Goal: Task Accomplishment & Management: Use online tool/utility

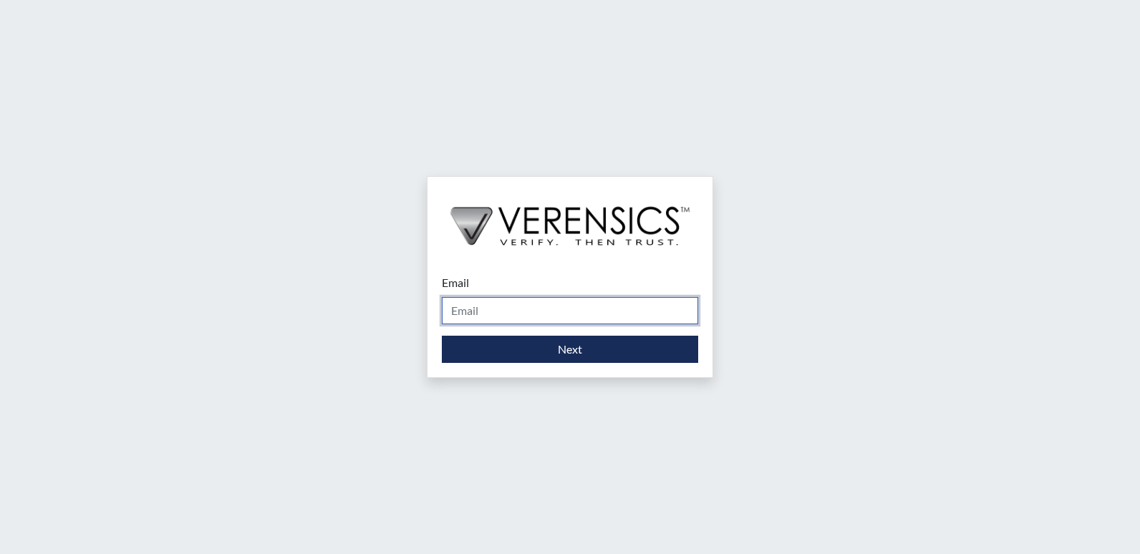
click at [527, 314] on input "Email" at bounding box center [570, 310] width 256 height 27
type input "[EMAIL_ADDRESS][PERSON_NAME][DOMAIN_NAME]"
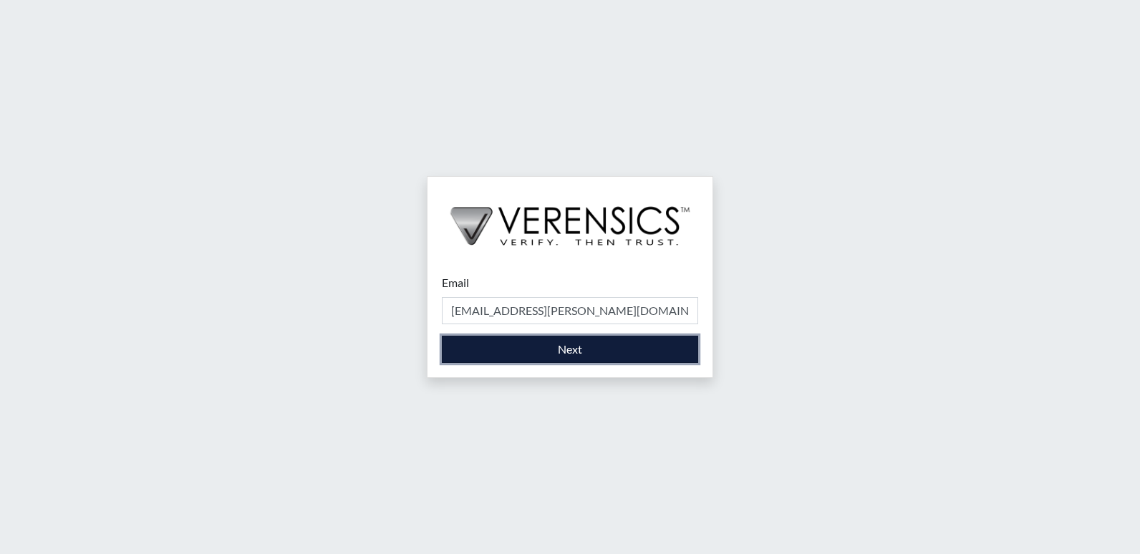
click at [546, 353] on button "Next" at bounding box center [570, 349] width 256 height 27
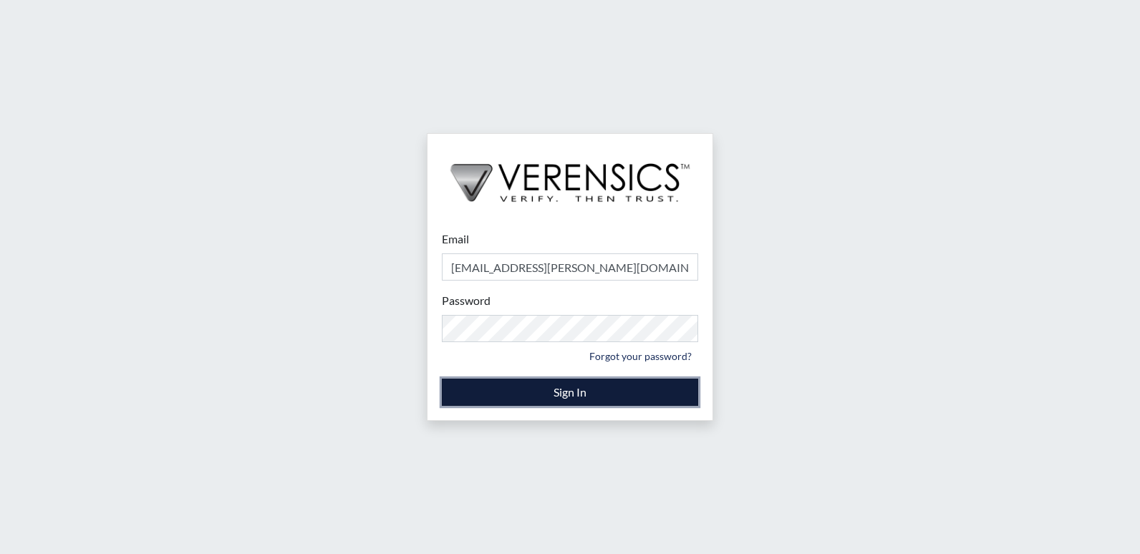
click at [551, 392] on button "Sign In" at bounding box center [570, 392] width 256 height 27
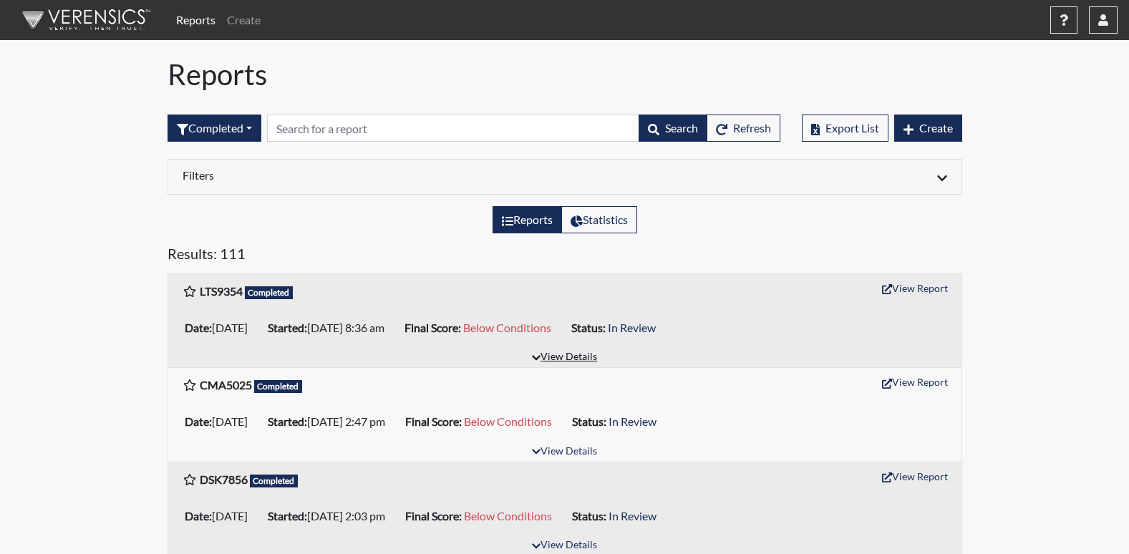
click at [566, 359] on button "View Details" at bounding box center [565, 357] width 78 height 19
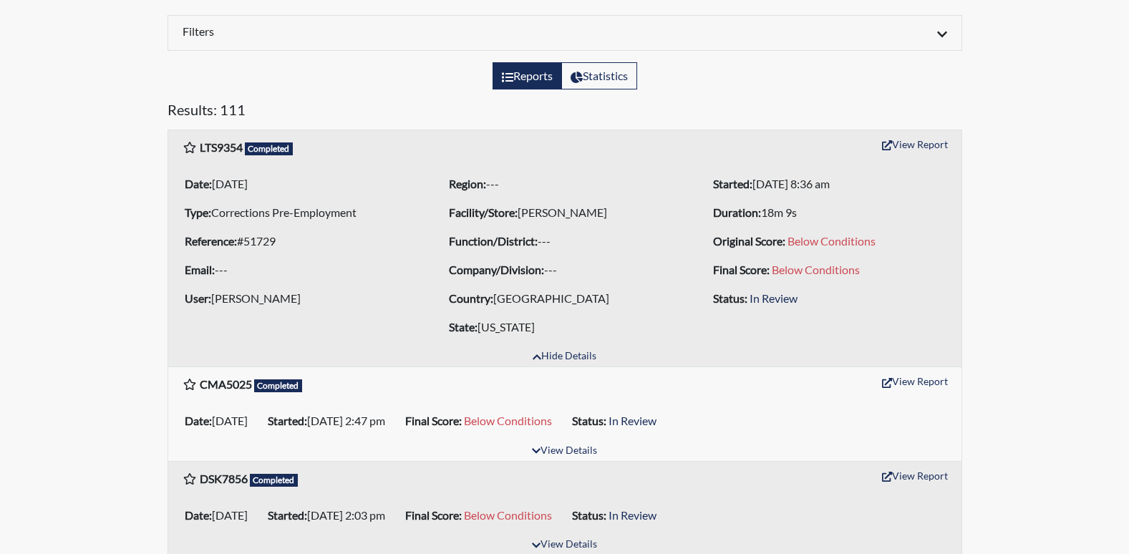
scroll to position [143, 0]
click at [913, 143] on button "View Report" at bounding box center [915, 145] width 79 height 22
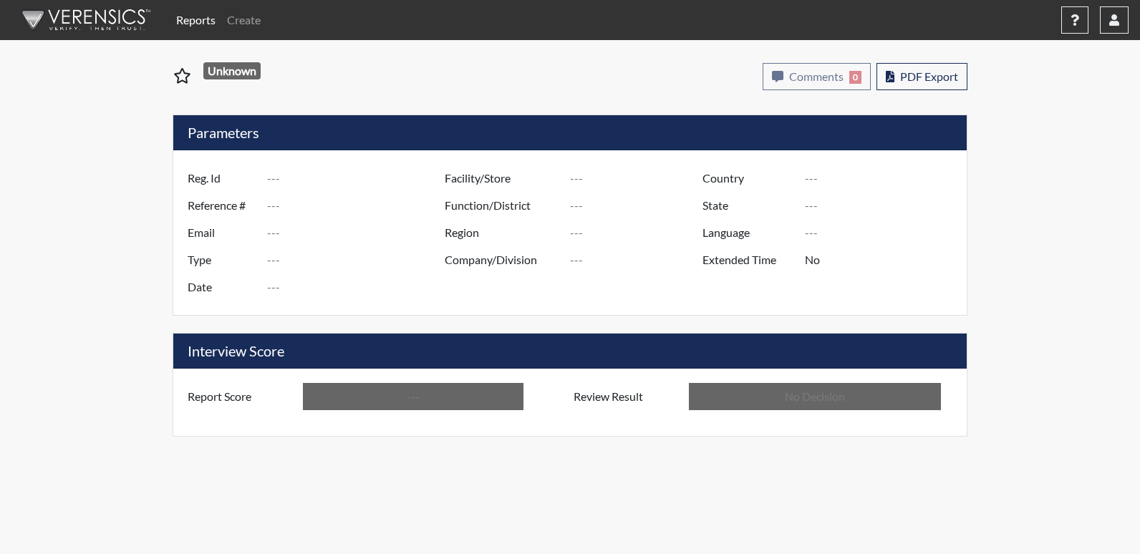
type input "LTS9354"
type input "51729"
type input "---"
type input "Corrections Pre-Employment"
type input "[DATE]"
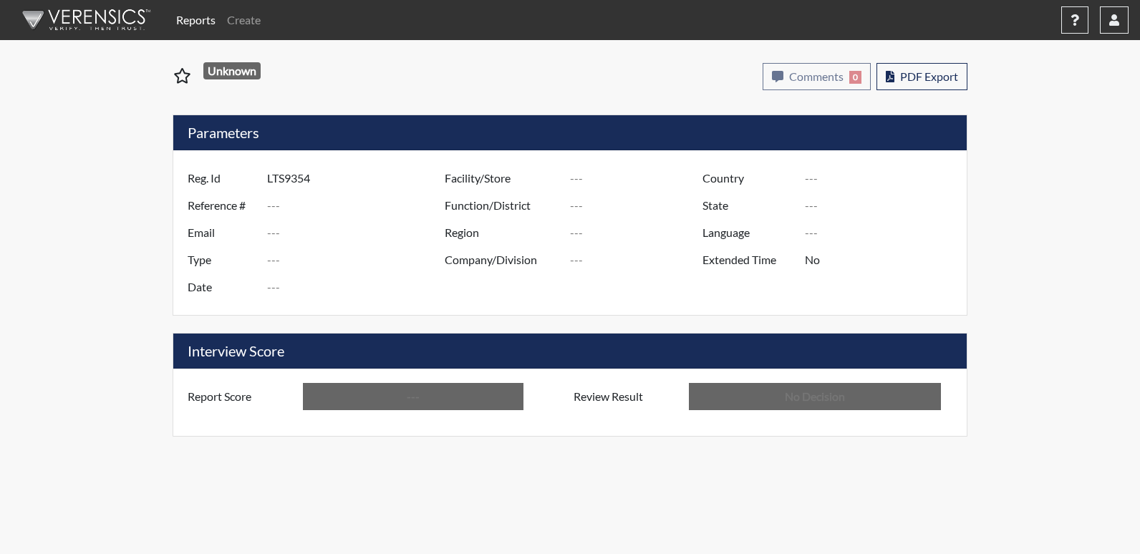
type input "[PERSON_NAME]"
type input "[GEOGRAPHIC_DATA]"
type input "[US_STATE]"
type input "English"
type input "Below Conditions"
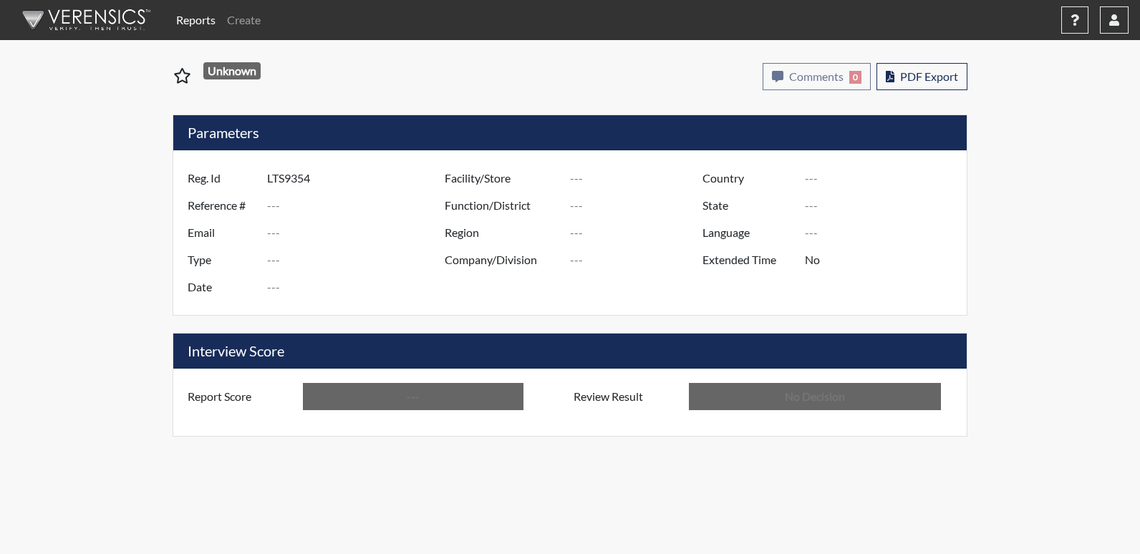
type input "In Review"
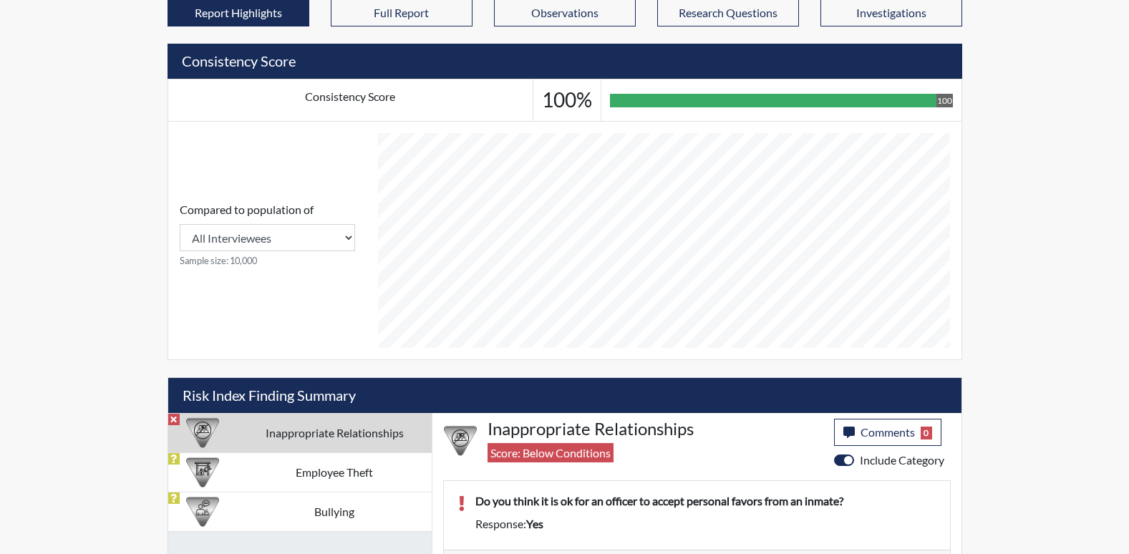
scroll to position [526, 0]
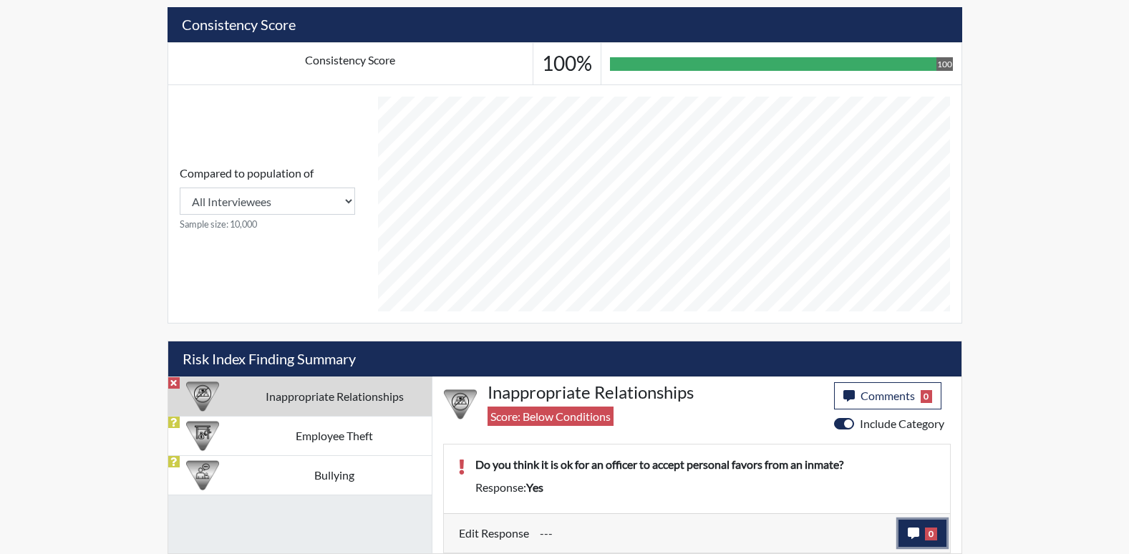
click at [929, 533] on span "0" at bounding box center [931, 534] width 12 height 13
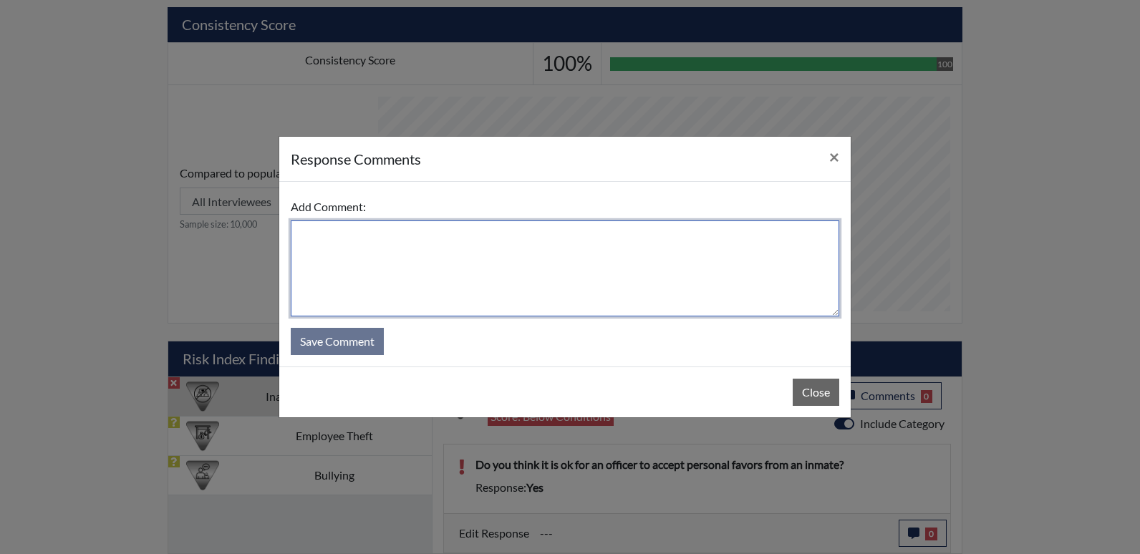
click at [346, 244] on textarea at bounding box center [565, 269] width 549 height 96
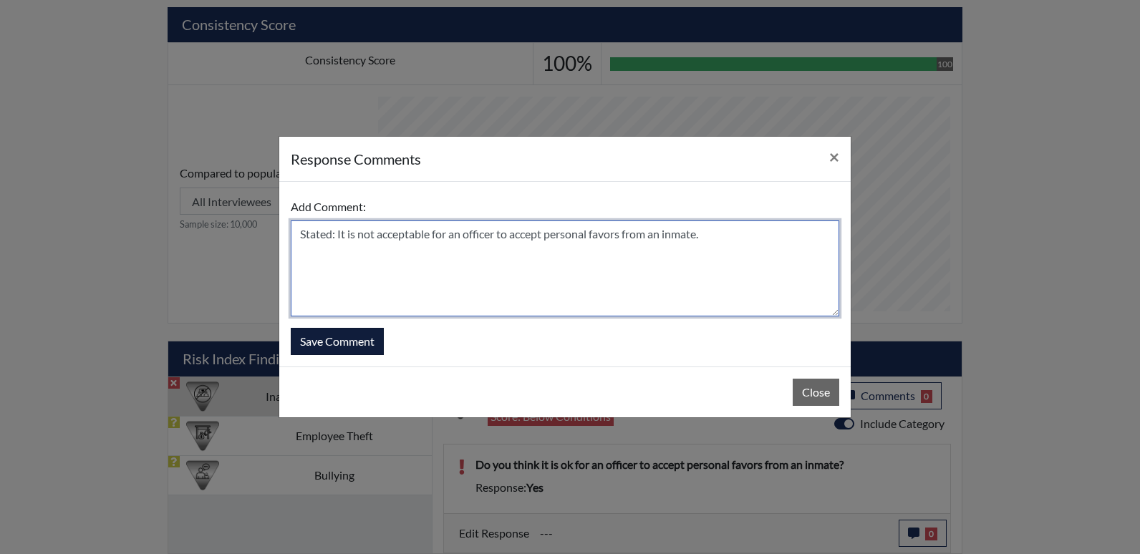
type textarea "Stated: It is not acceptable for an officer to accept personal favors from an i…"
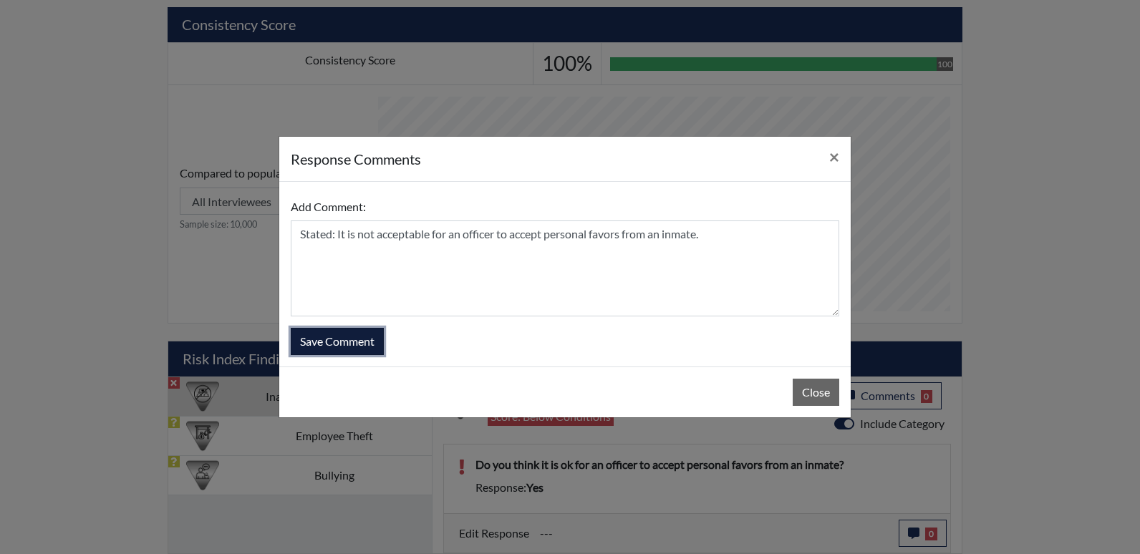
click at [354, 342] on button "Save Comment" at bounding box center [337, 341] width 93 height 27
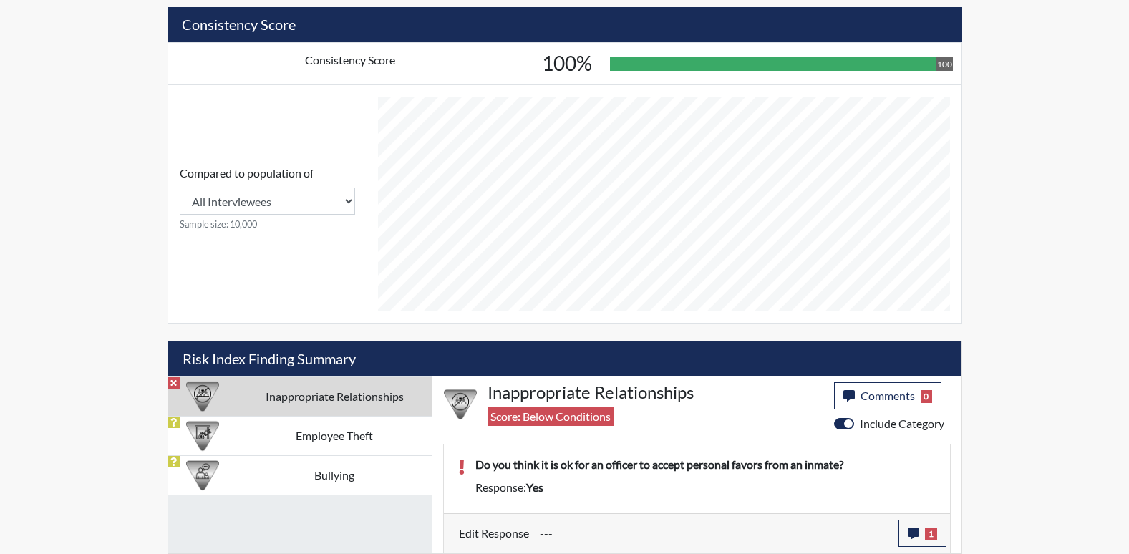
scroll to position [238, 595]
click at [300, 392] on td "Inappropriate Relationships" at bounding box center [335, 396] width 194 height 39
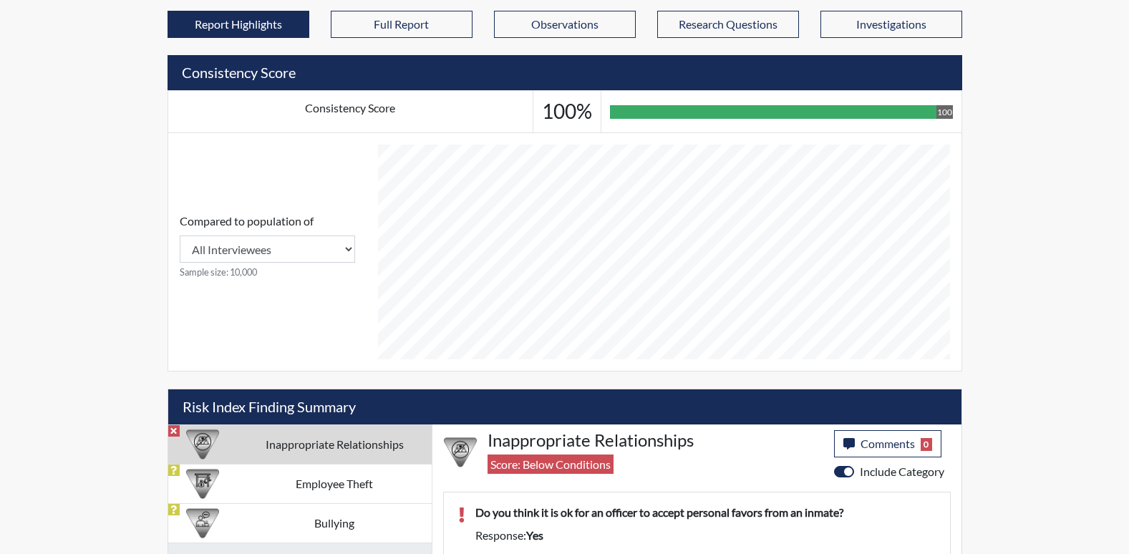
scroll to position [526, 0]
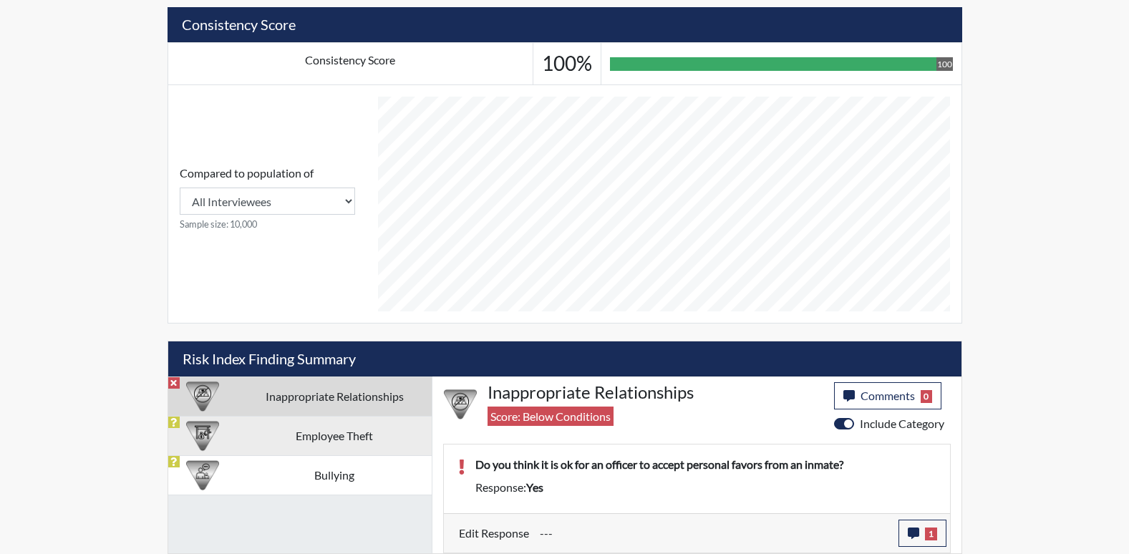
click at [332, 438] on td "Employee Theft" at bounding box center [335, 435] width 194 height 39
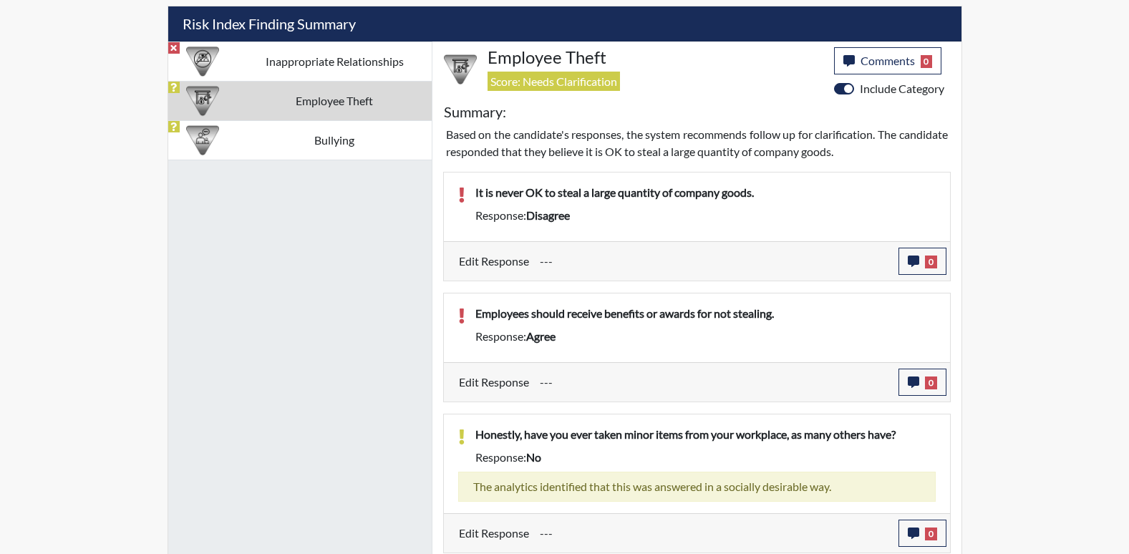
scroll to position [884, 0]
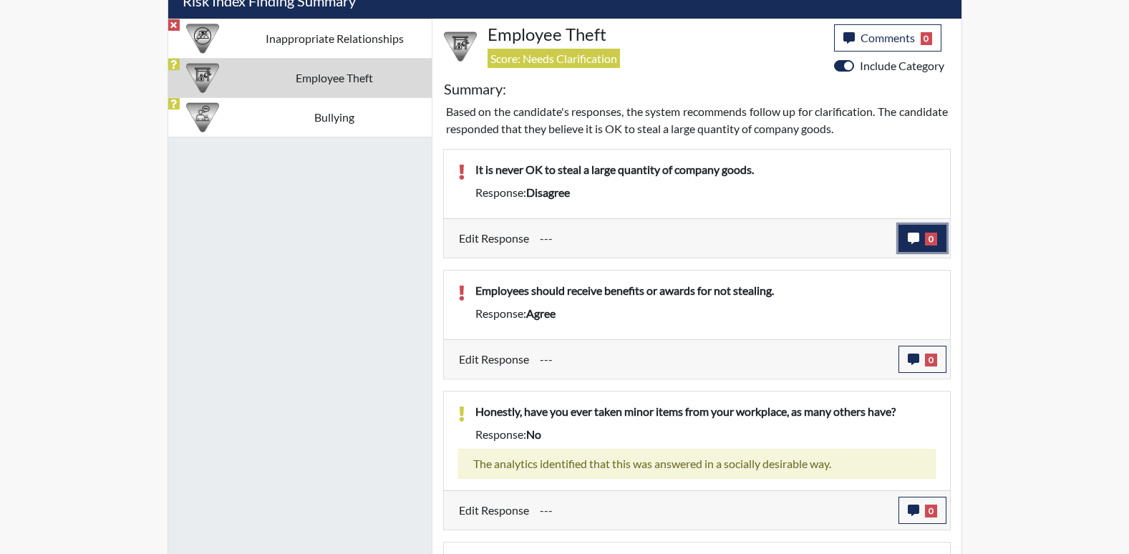
click at [920, 236] on button "0" at bounding box center [923, 238] width 48 height 27
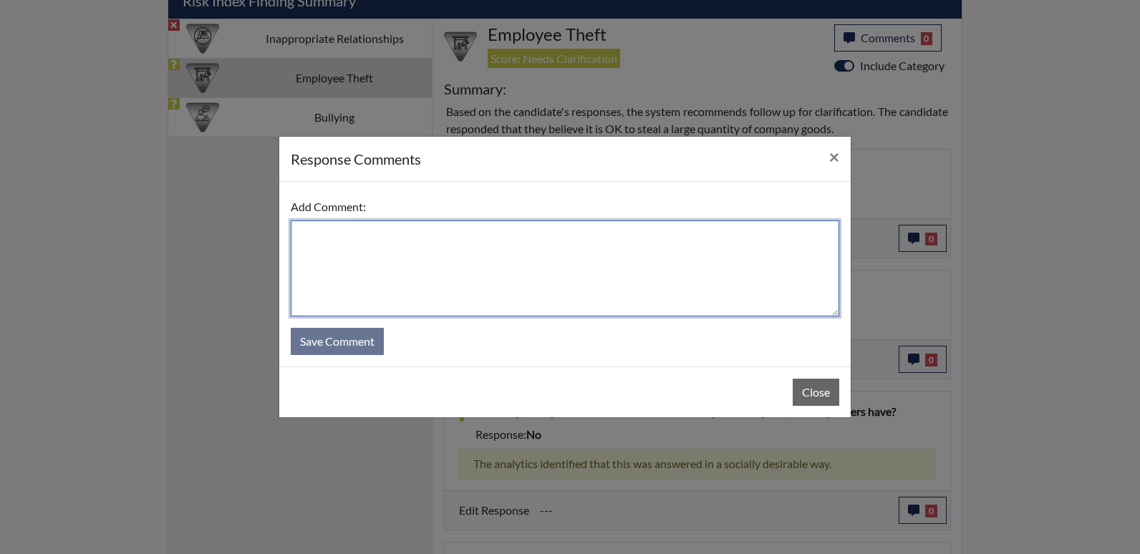
click at [410, 251] on textarea at bounding box center [565, 269] width 549 height 96
type textarea "State: It is not okay"
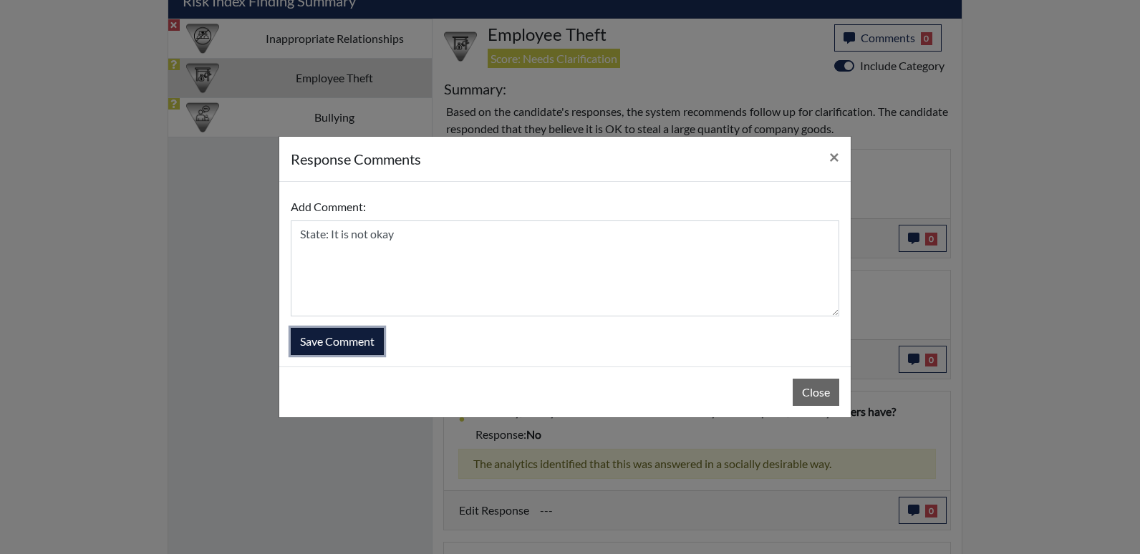
click at [347, 342] on button "Save Comment" at bounding box center [337, 341] width 93 height 27
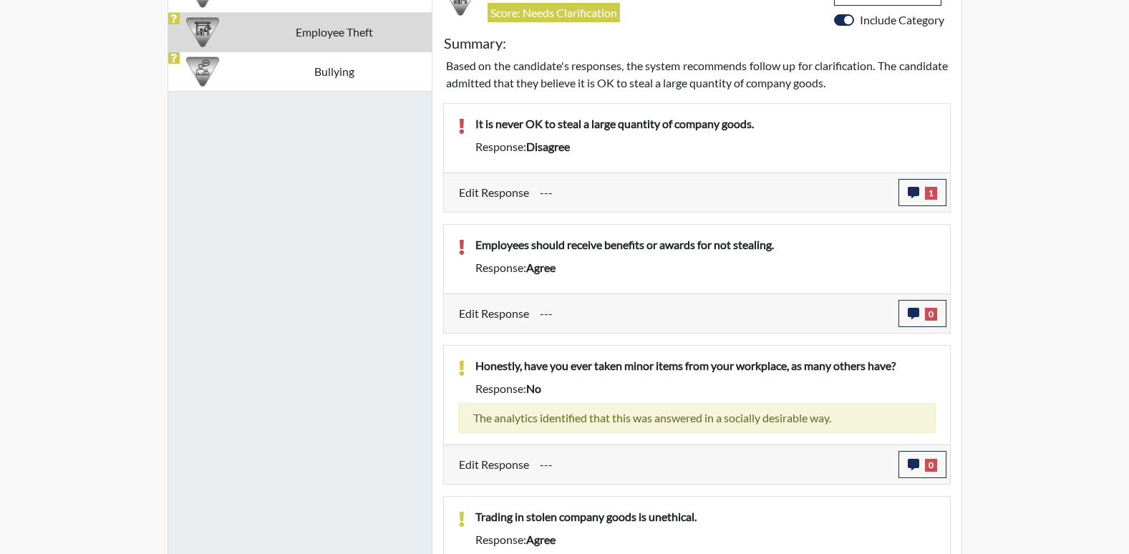
scroll to position [955, 0]
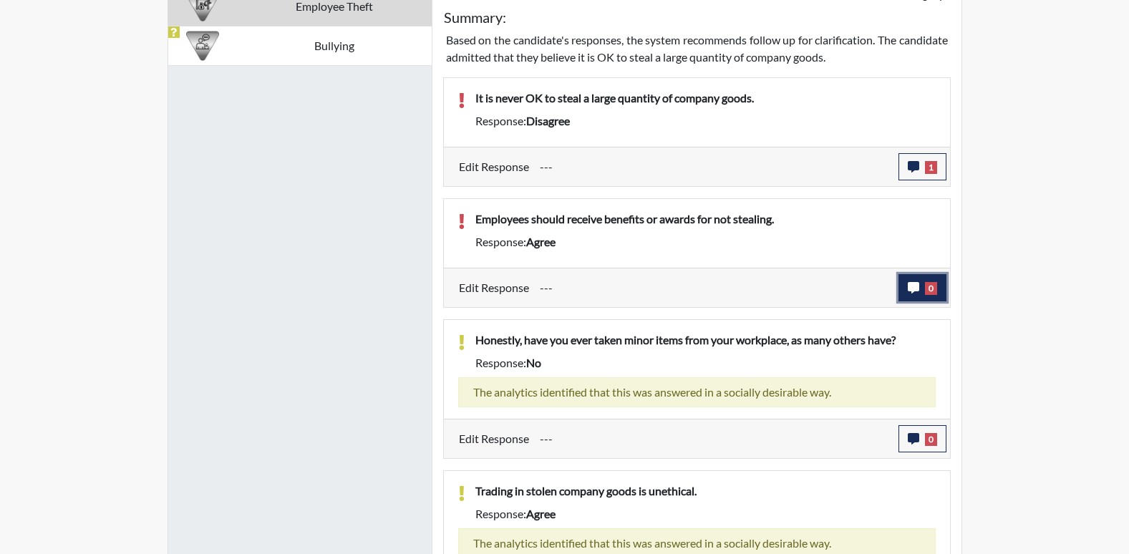
click at [923, 284] on button "0" at bounding box center [923, 287] width 48 height 27
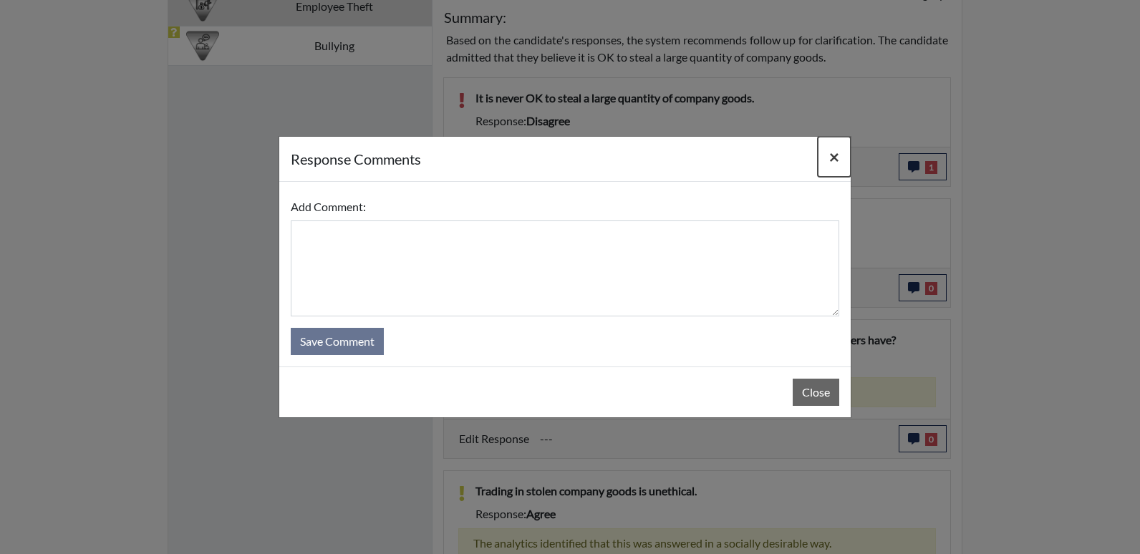
click at [826, 157] on button "×" at bounding box center [834, 157] width 33 height 40
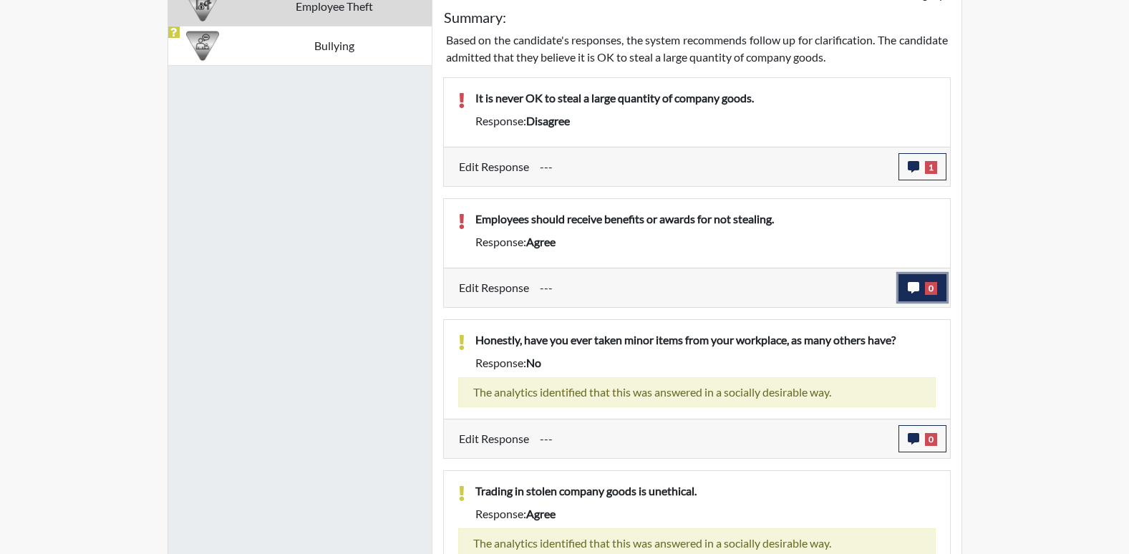
click at [912, 288] on icon "button" at bounding box center [913, 287] width 11 height 11
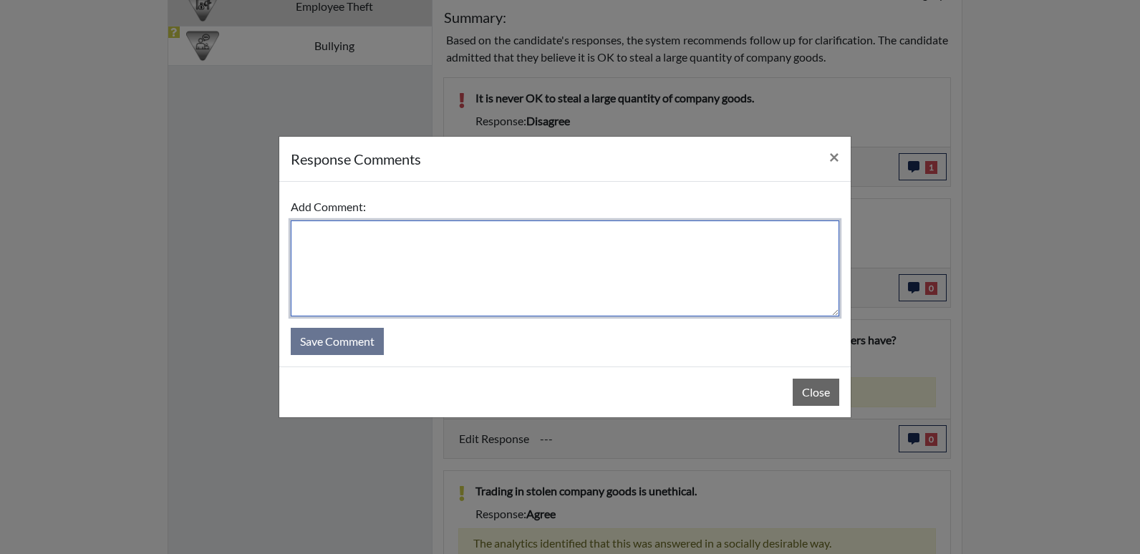
click at [299, 236] on textarea at bounding box center [565, 269] width 549 height 96
click at [501, 230] on textarea "Stated: Employees should be do their" at bounding box center [565, 269] width 549 height 96
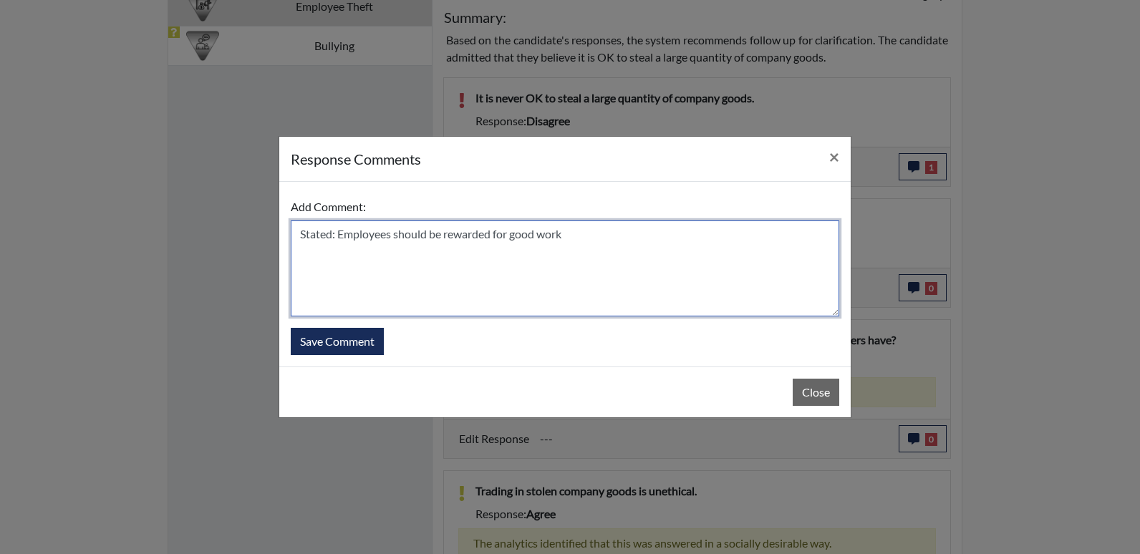
type textarea "Stated: Employees should be rewarded for good work"
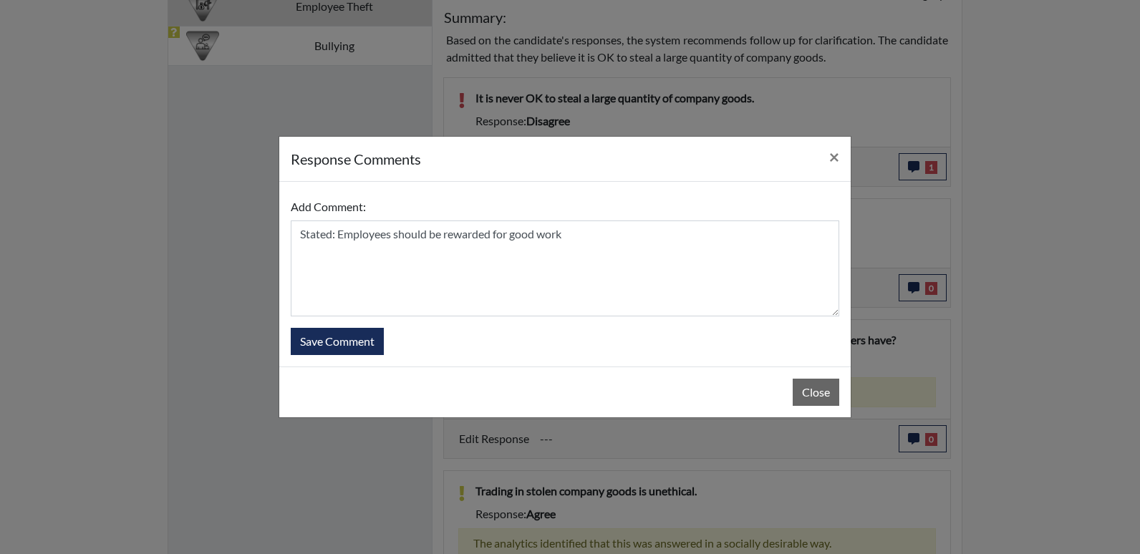
click at [318, 323] on form "Add Comment: Stated: Employees should be rewarded for good work Save Comment" at bounding box center [565, 274] width 549 height 162
click at [324, 332] on button "Save Comment" at bounding box center [337, 341] width 93 height 27
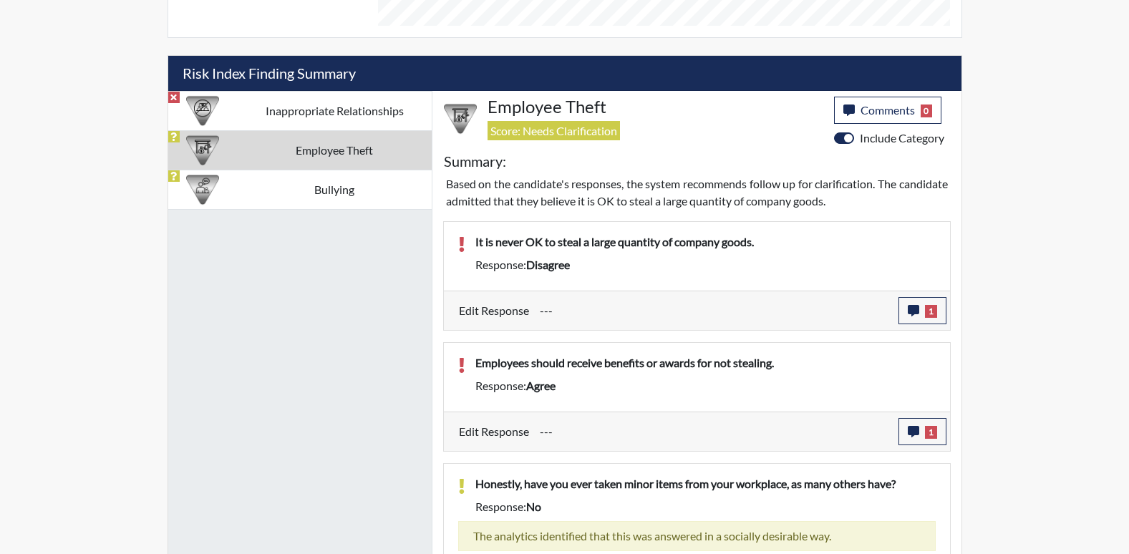
scroll to position [797, 0]
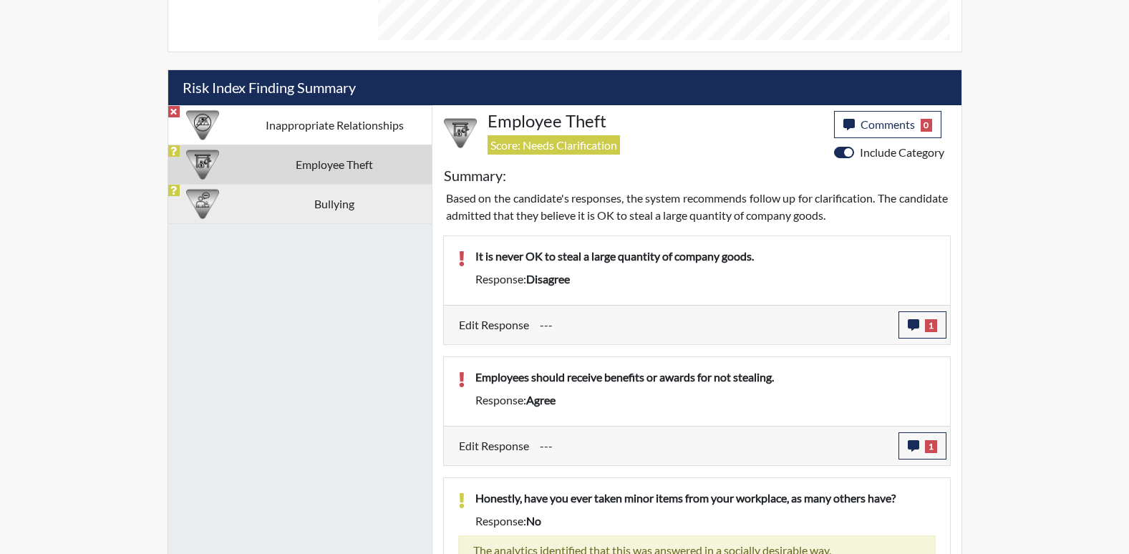
click at [290, 201] on td "Bullying" at bounding box center [335, 203] width 194 height 39
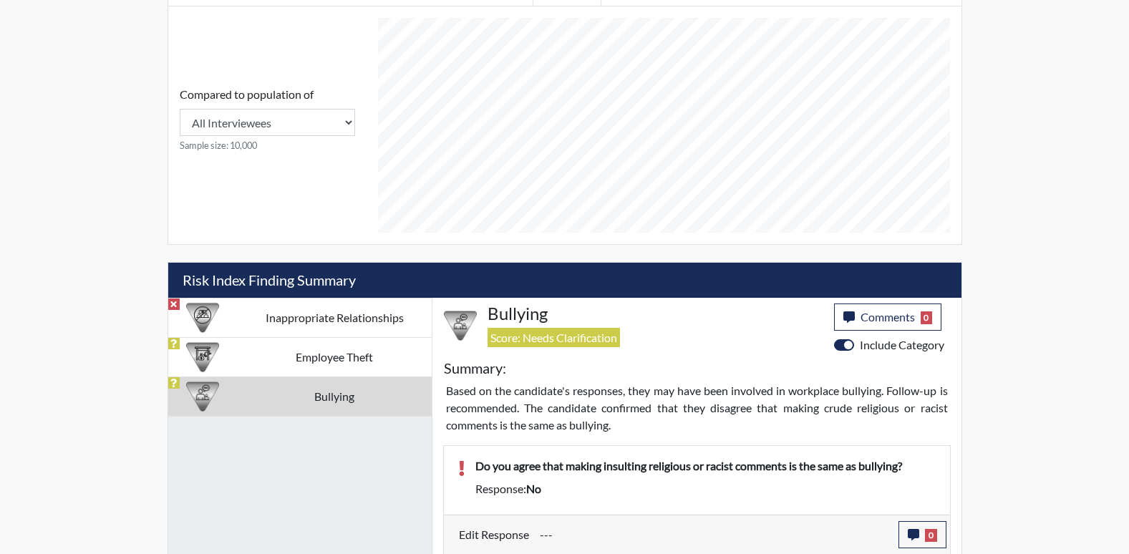
scroll to position [606, 0]
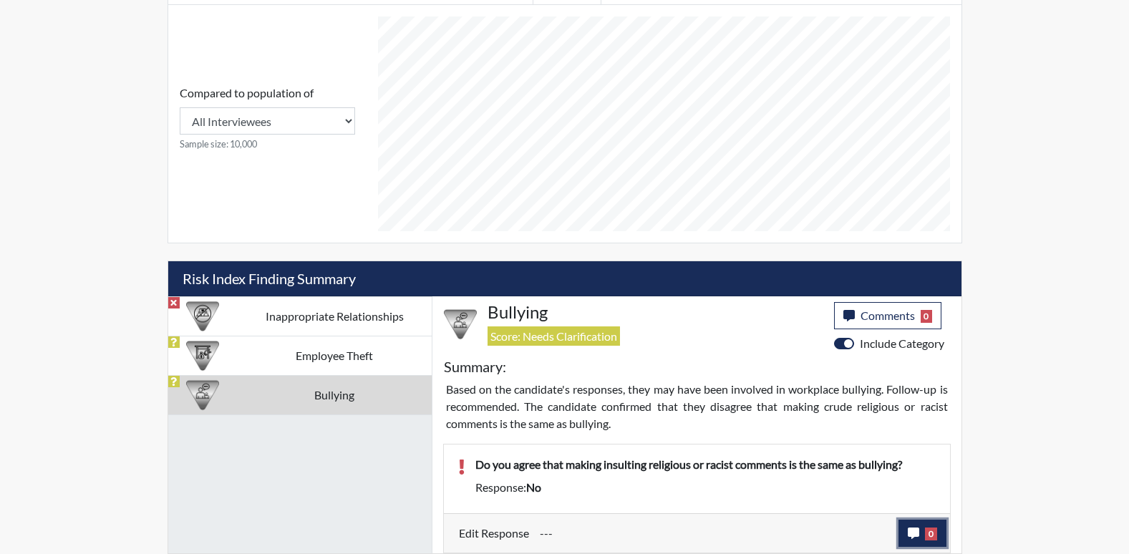
click at [927, 528] on span "0" at bounding box center [931, 534] width 12 height 13
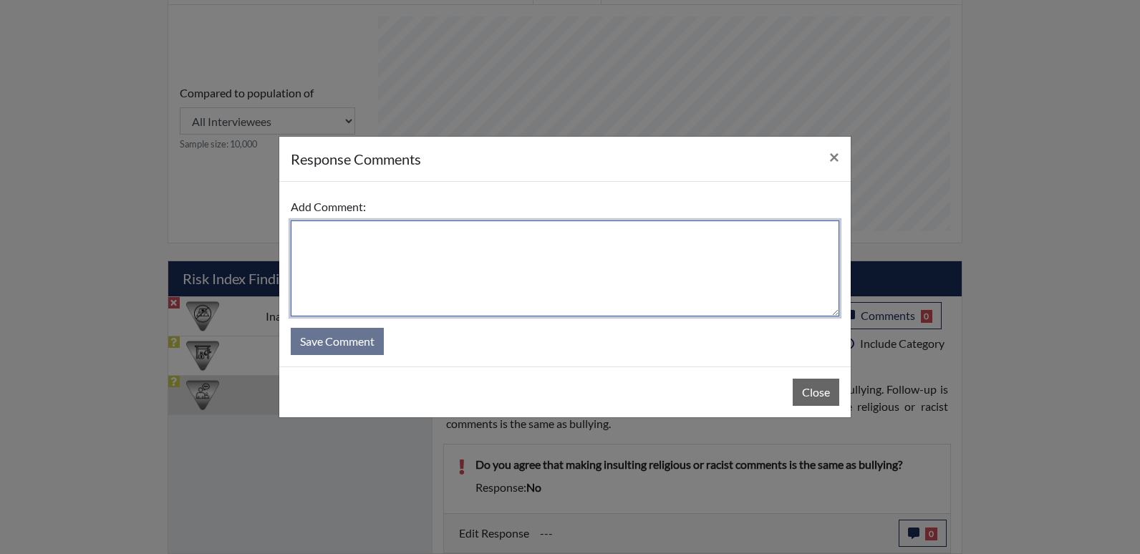
click at [315, 235] on textarea at bounding box center [565, 269] width 549 height 96
type textarea "d"
type textarea "Stated: Yes"
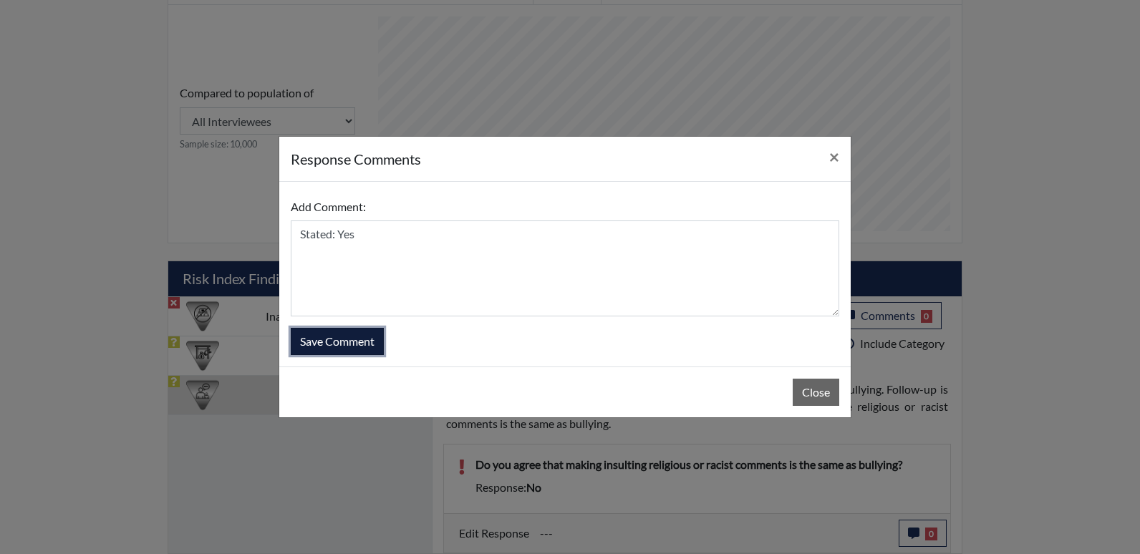
click at [337, 340] on button "Save Comment" at bounding box center [337, 341] width 93 height 27
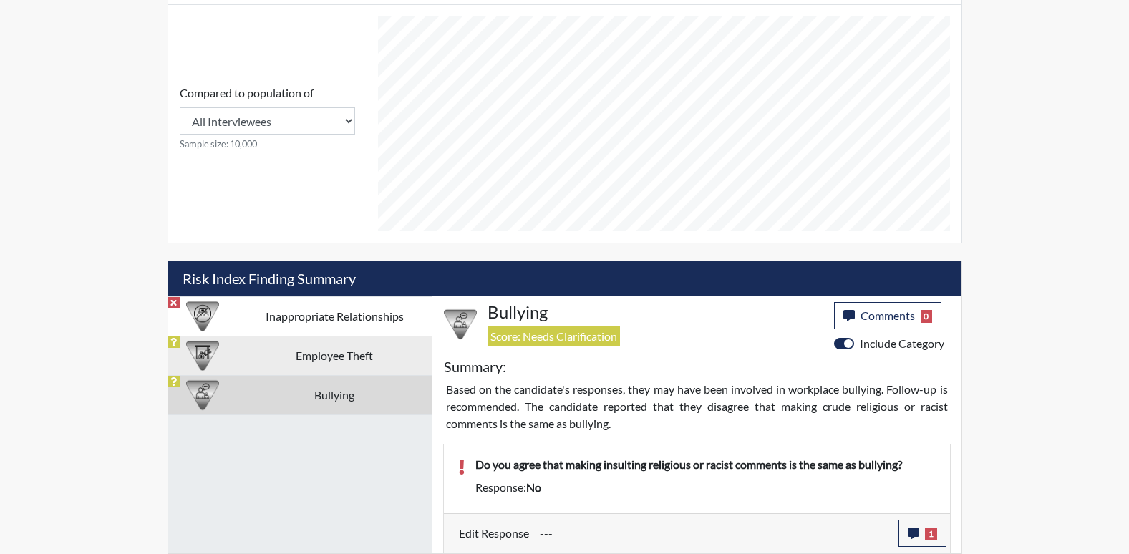
click at [297, 354] on td "Employee Theft" at bounding box center [335, 355] width 194 height 39
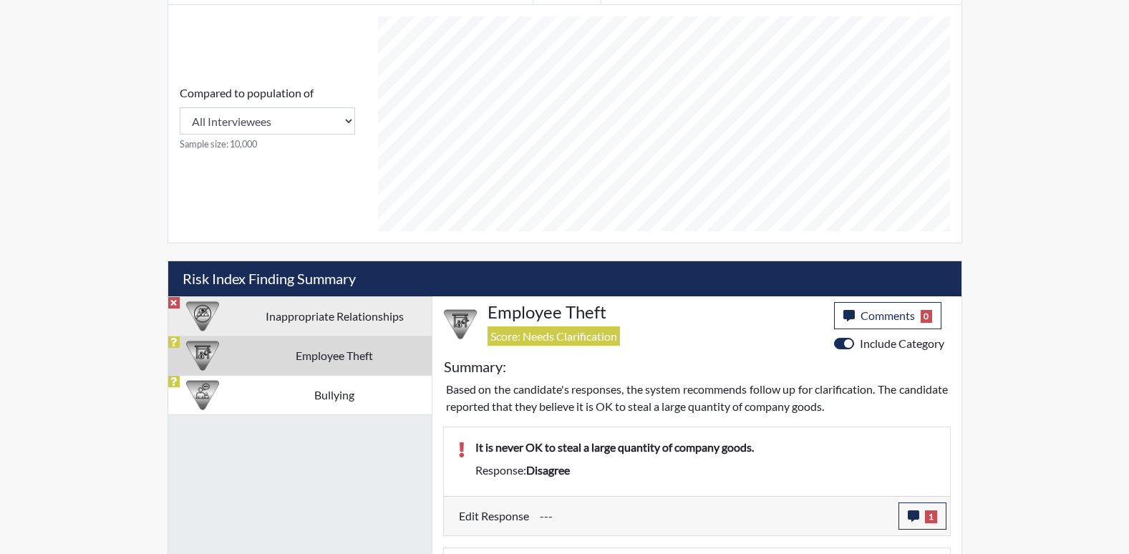
click at [323, 315] on td "Inappropriate Relationships" at bounding box center [335, 315] width 194 height 39
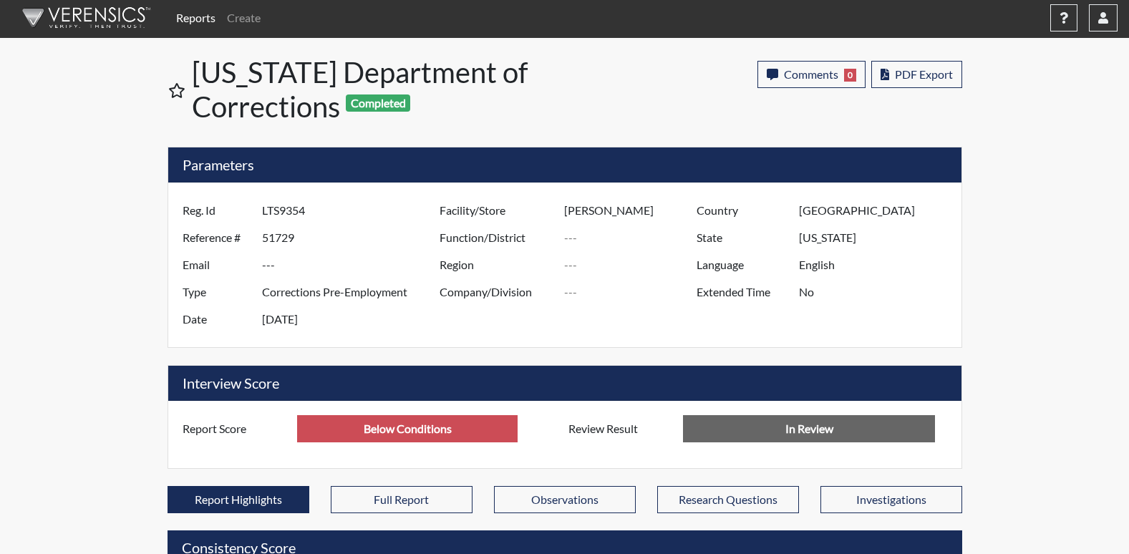
scroll to position [0, 0]
